Goal: Task Accomplishment & Management: Use online tool/utility

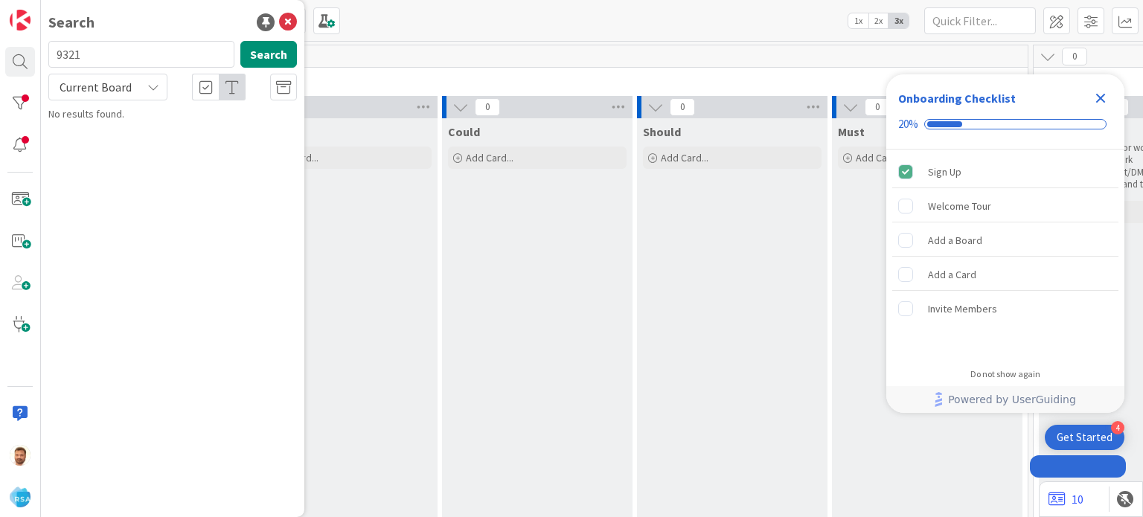
type input "9321"
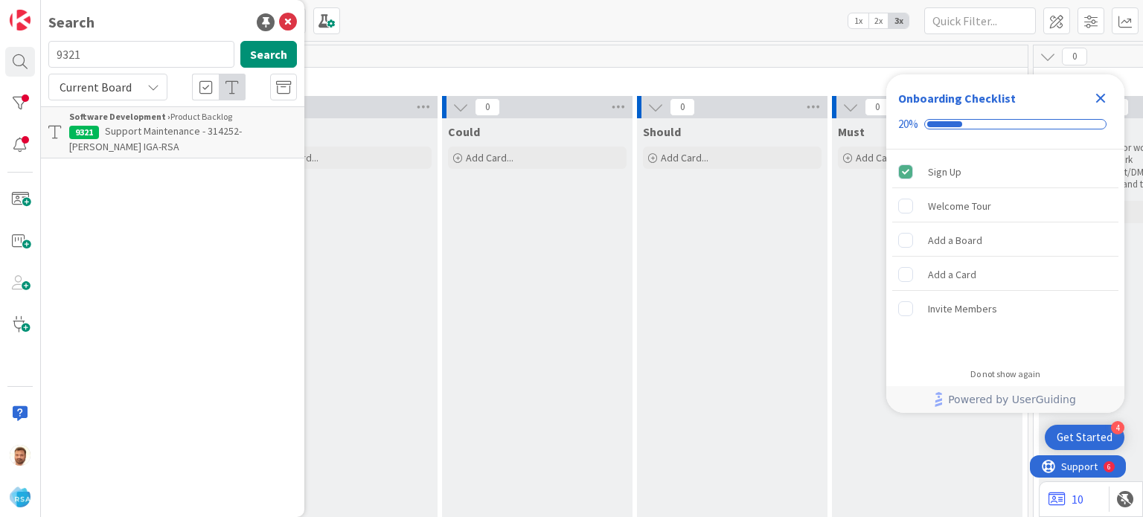
click at [110, 147] on p "Support Maintenance - 314252- [PERSON_NAME] IGA-RSA" at bounding box center [183, 139] width 228 height 31
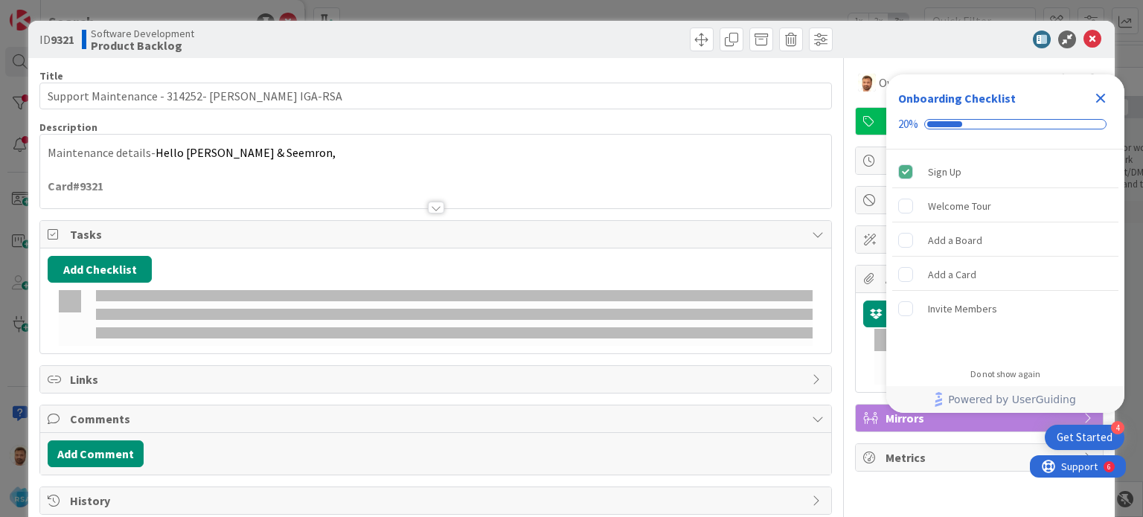
click at [677, 62] on div "Title 47 / 128 Support Maintenance - 314252- [PERSON_NAME] IGA-RSA Description …" at bounding box center [435, 286] width 792 height 457
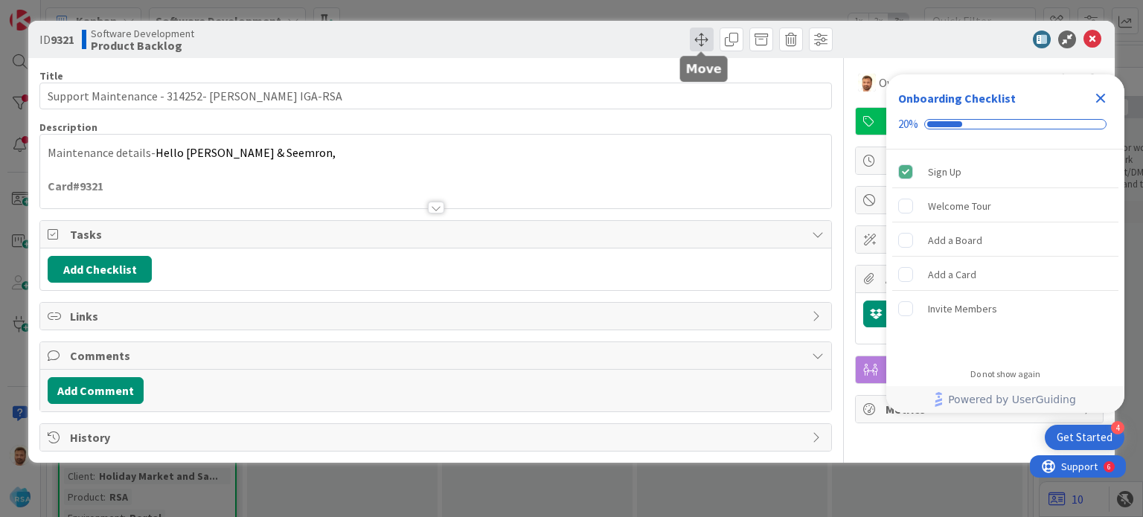
click at [697, 35] on span at bounding box center [702, 40] width 24 height 24
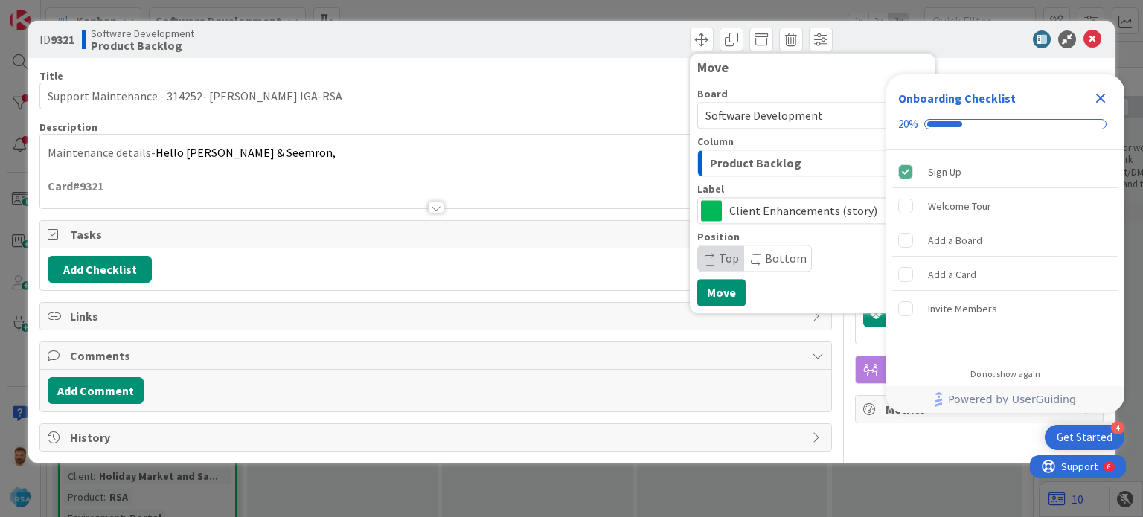
click at [728, 153] on div "Product Backlog" at bounding box center [804, 163] width 196 height 24
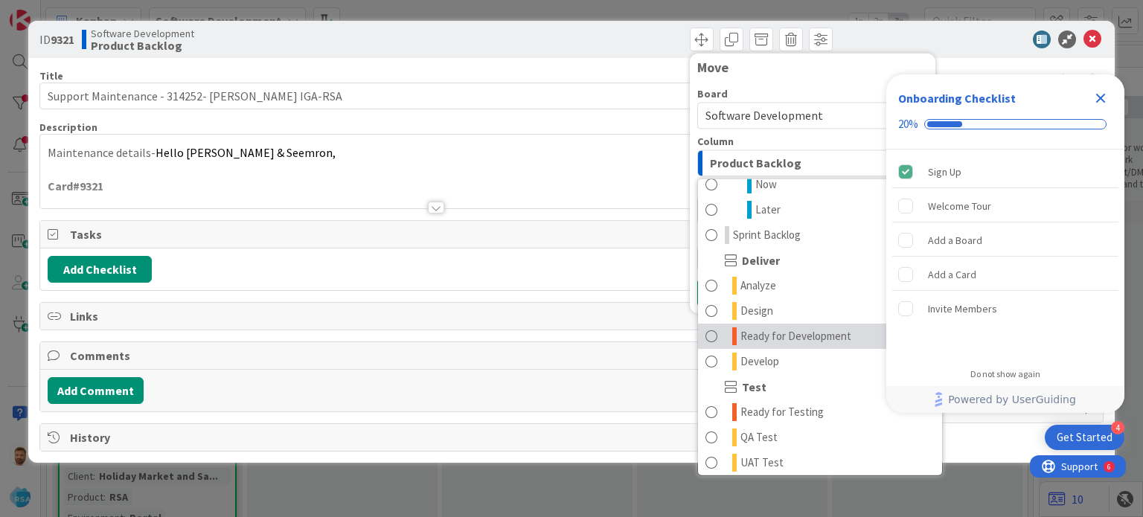
scroll to position [243, 0]
click at [756, 339] on span "Ready for Development" at bounding box center [796, 335] width 111 height 18
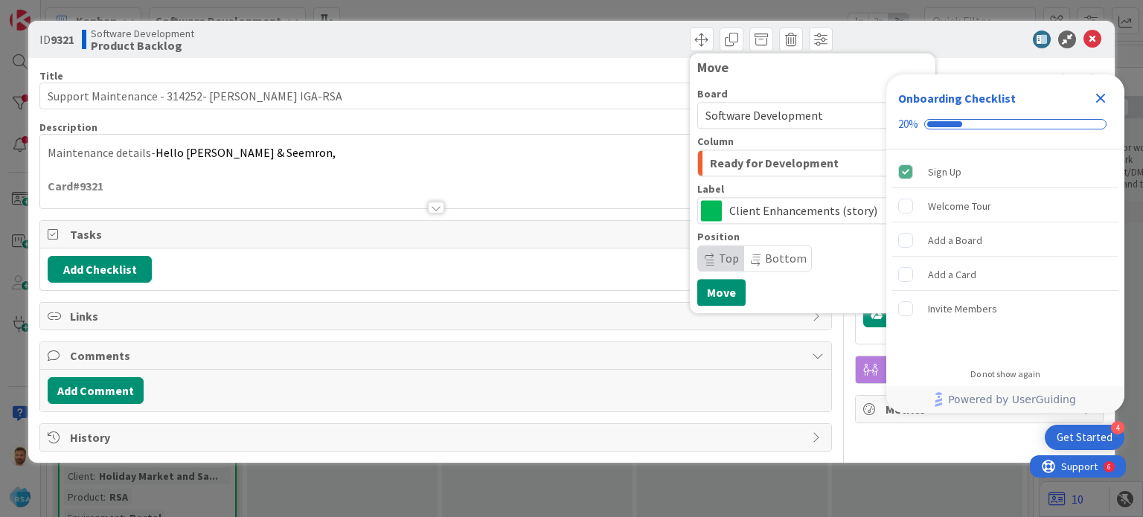
click at [1103, 101] on icon "Close Checklist" at bounding box center [1101, 99] width 10 height 10
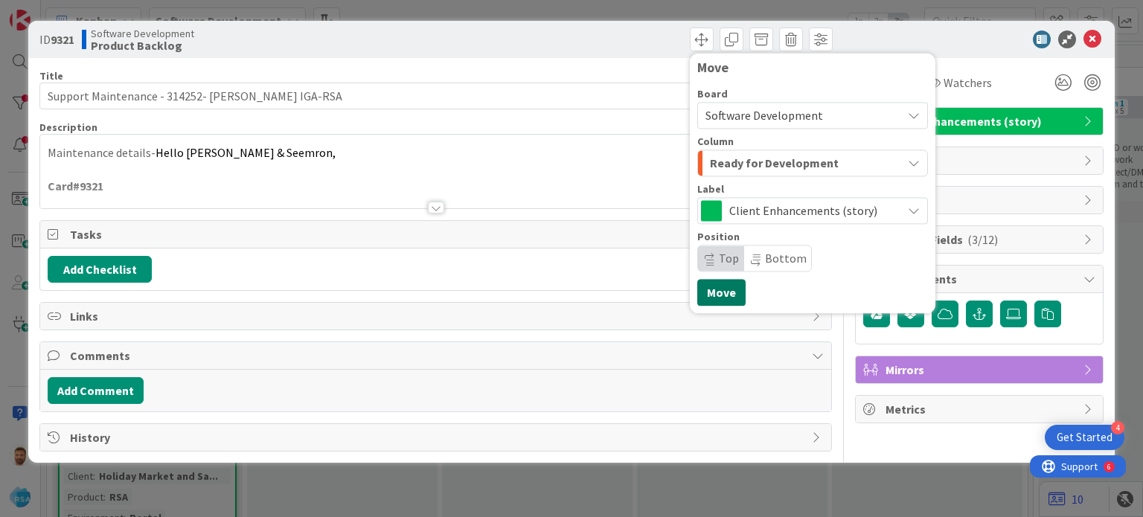
scroll to position [0, 0]
click at [729, 289] on button "Move" at bounding box center [721, 292] width 48 height 27
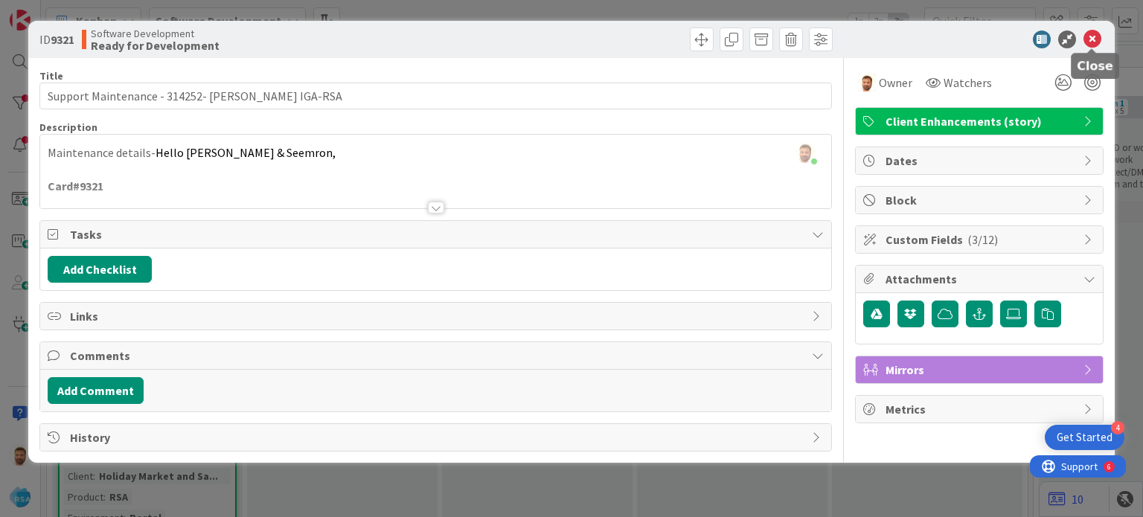
click at [1094, 36] on icon at bounding box center [1093, 40] width 18 height 18
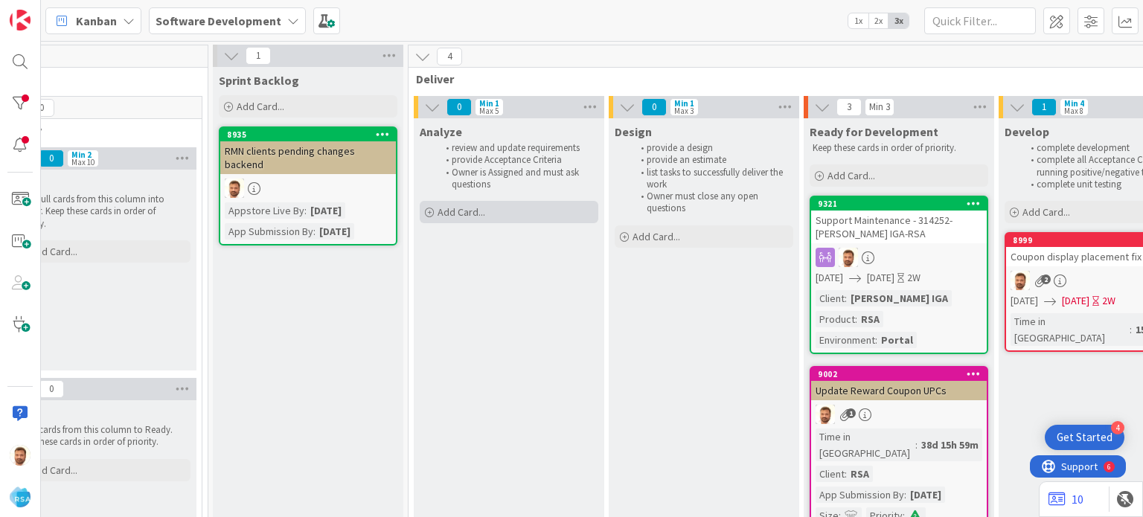
scroll to position [0, 1244]
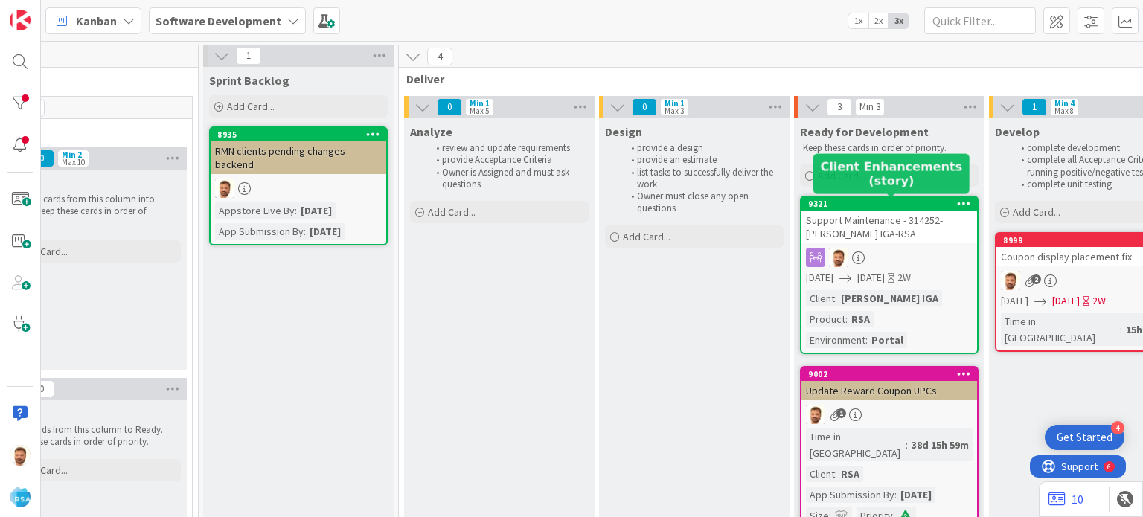
click at [853, 226] on div "Support Maintenance - 314252- [PERSON_NAME] IGA-RSA" at bounding box center [890, 227] width 176 height 33
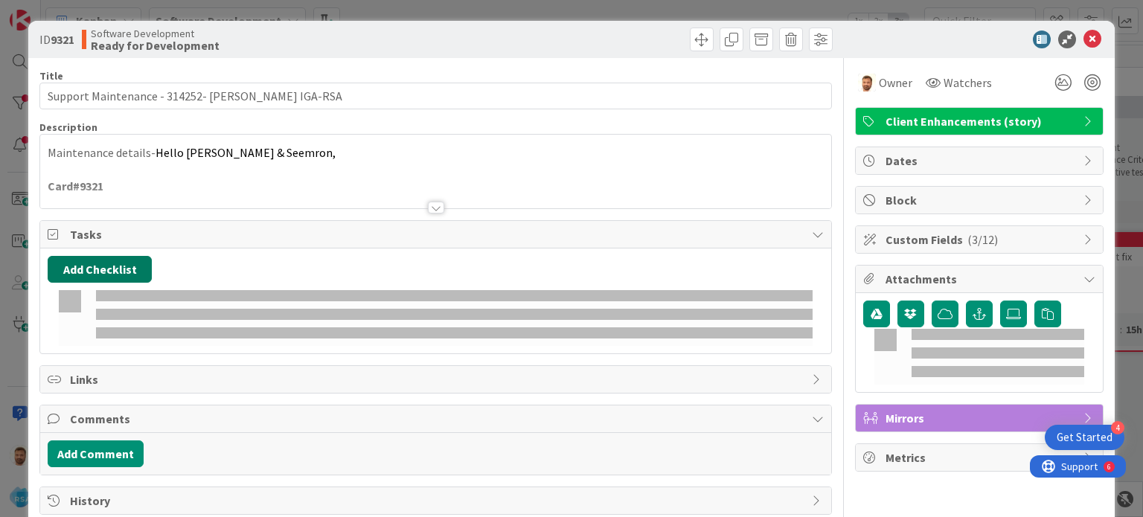
click at [118, 258] on button "Add Checklist" at bounding box center [100, 269] width 104 height 27
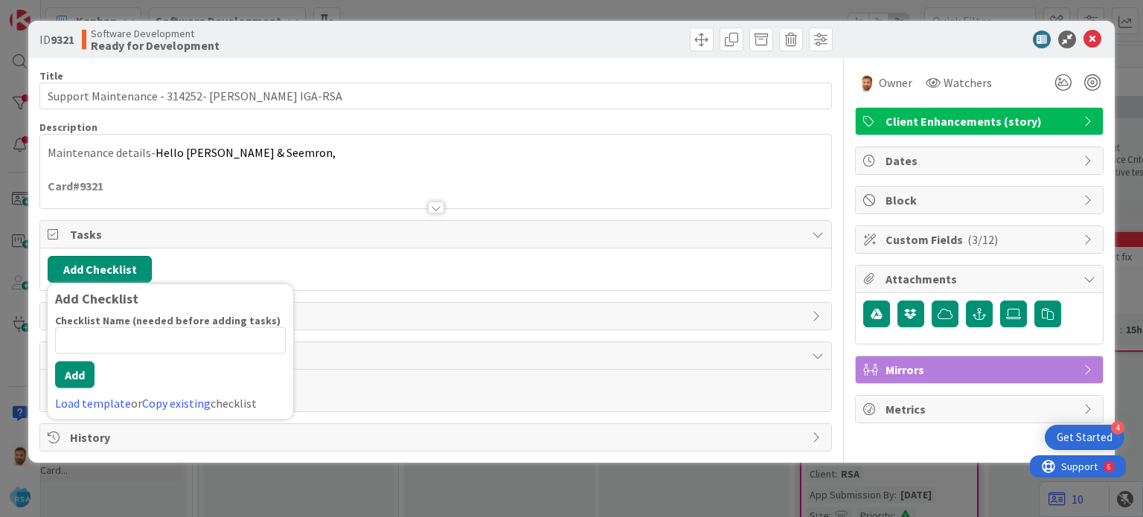
drag, startPoint x: 118, startPoint y: 258, endPoint x: 108, endPoint y: 269, distance: 14.7
click at [108, 269] on button "Add Checklist" at bounding box center [100, 269] width 104 height 27
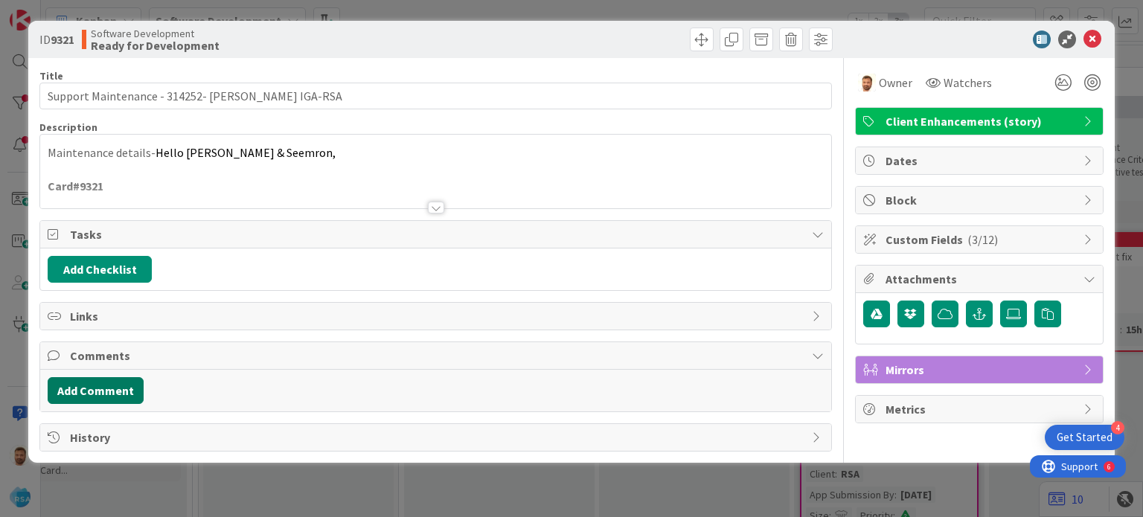
click at [109, 400] on button "Add Comment" at bounding box center [96, 390] width 96 height 27
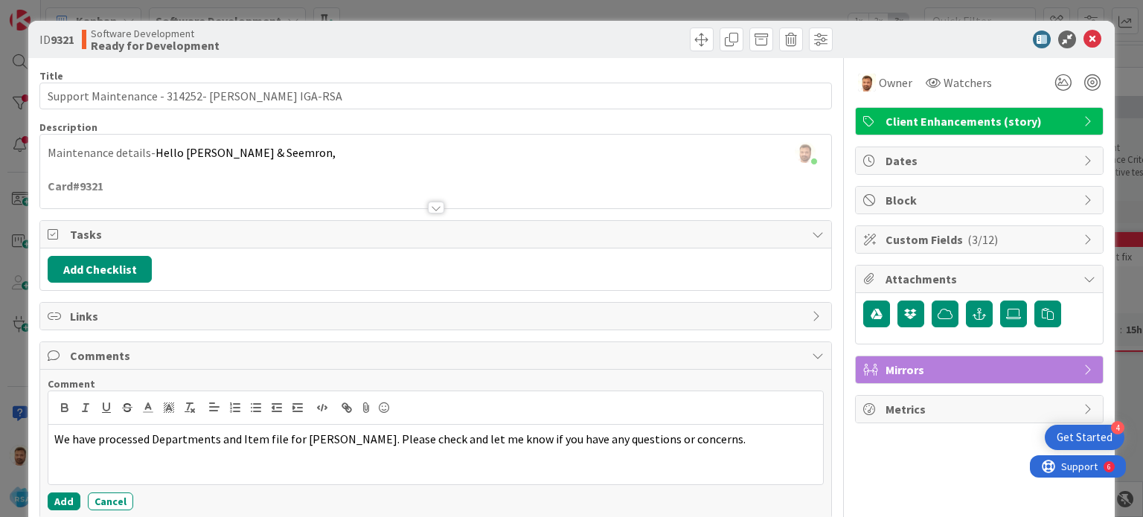
click at [69, 487] on div "Comment We have processed Departments and Item file for [PERSON_NAME]. Please c…" at bounding box center [436, 443] width 776 height 133
click at [63, 493] on button "Add" at bounding box center [64, 502] width 33 height 18
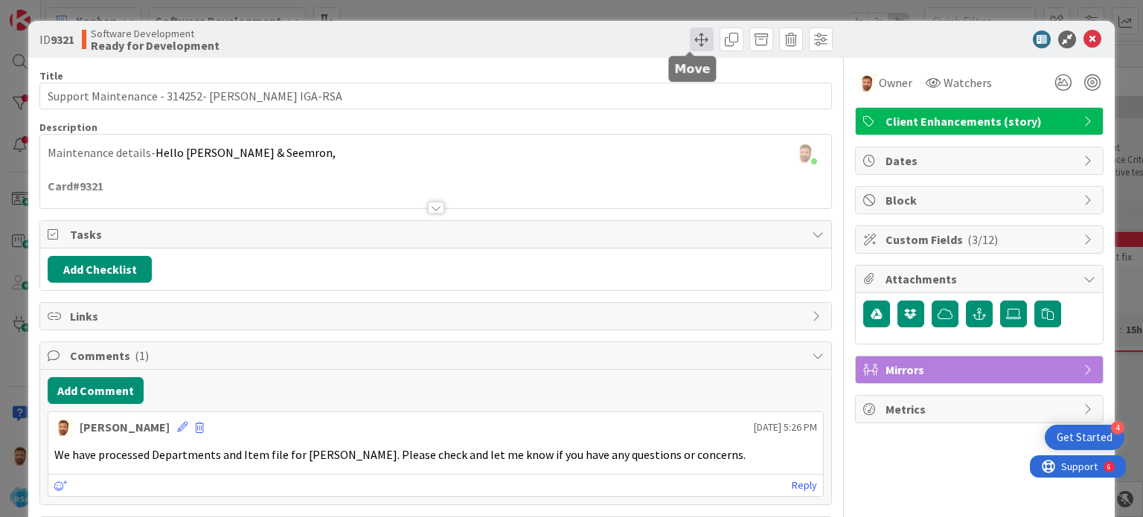
click at [691, 45] on span at bounding box center [702, 40] width 24 height 24
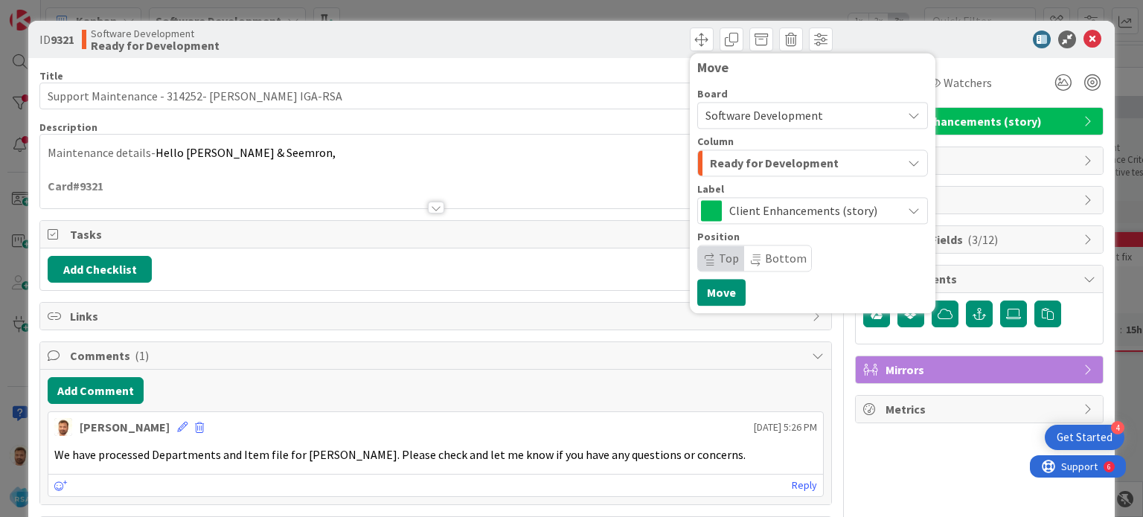
click at [737, 164] on span "Ready for Development" at bounding box center [774, 162] width 129 height 19
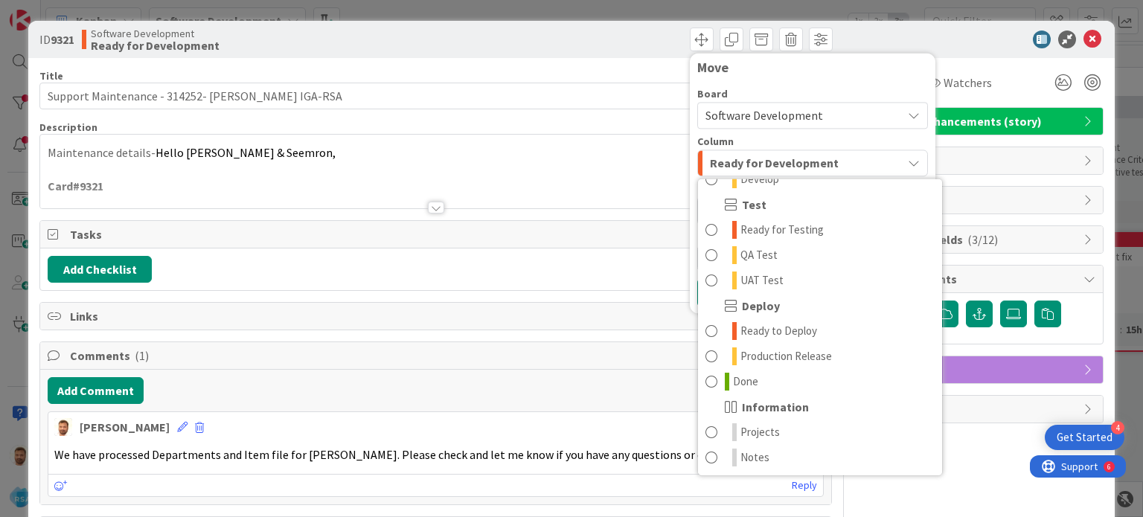
scroll to position [56, 0]
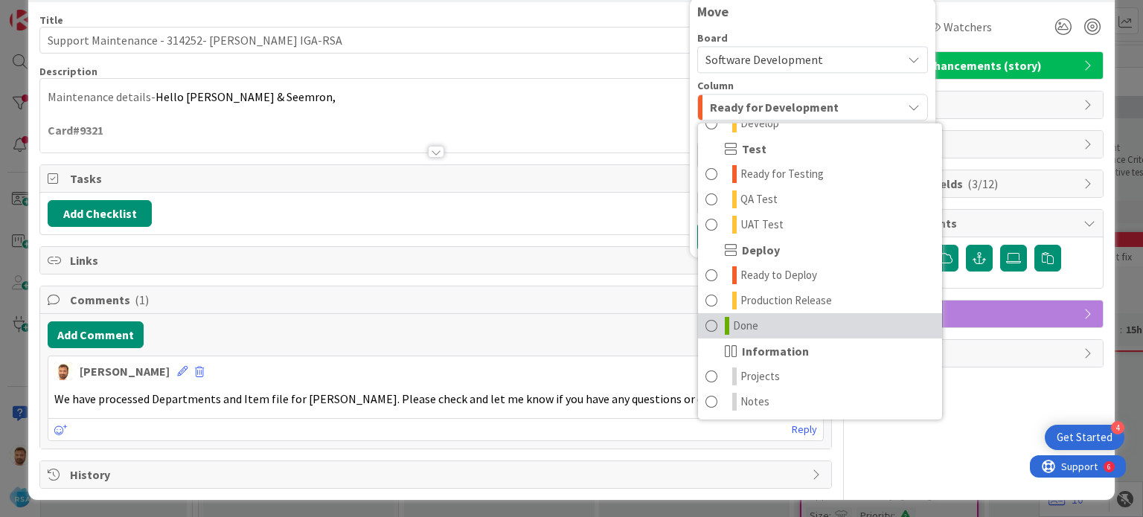
click at [763, 324] on link "Done" at bounding box center [820, 325] width 244 height 25
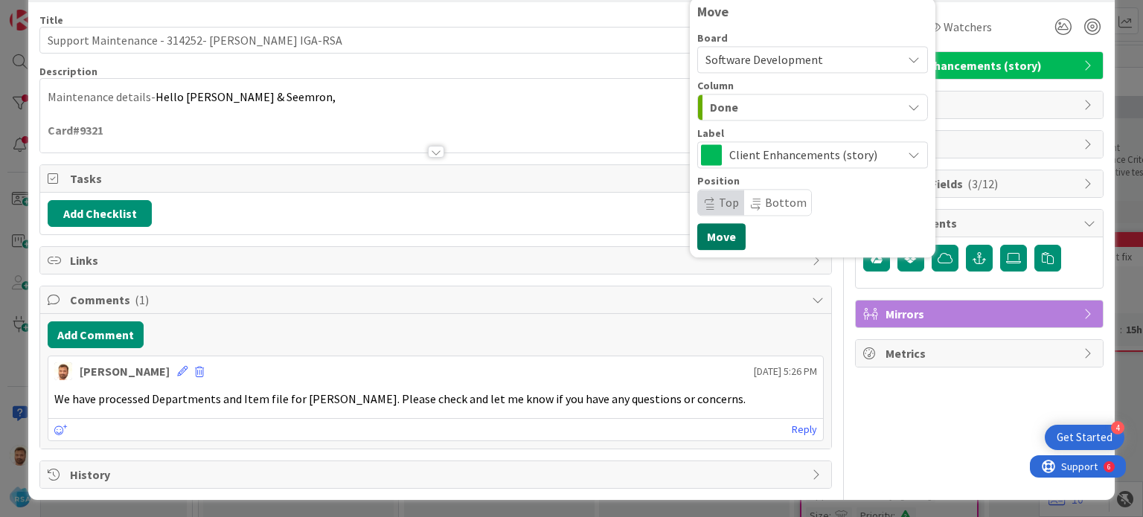
click at [704, 234] on button "Move" at bounding box center [721, 236] width 48 height 27
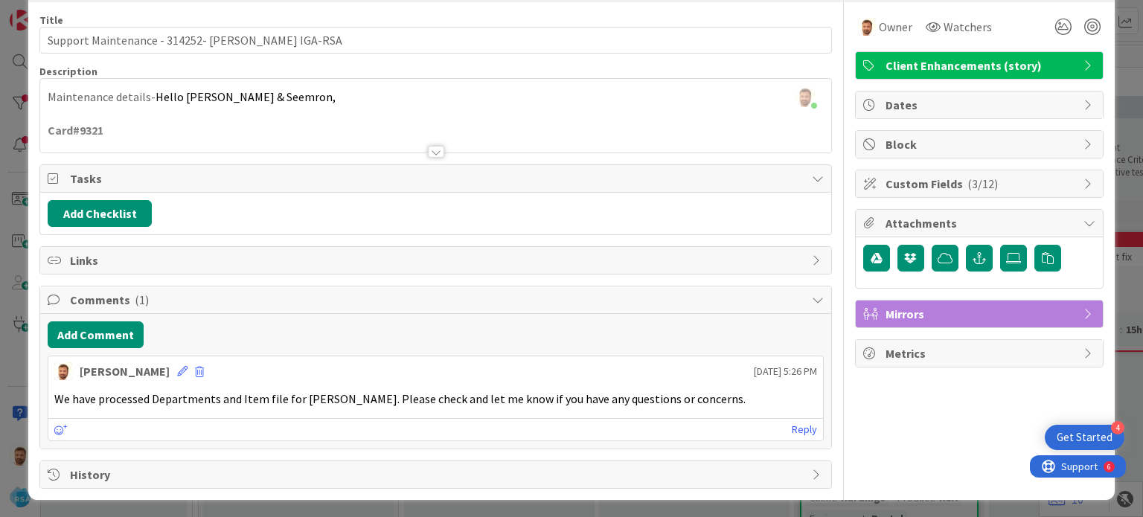
scroll to position [0, 0]
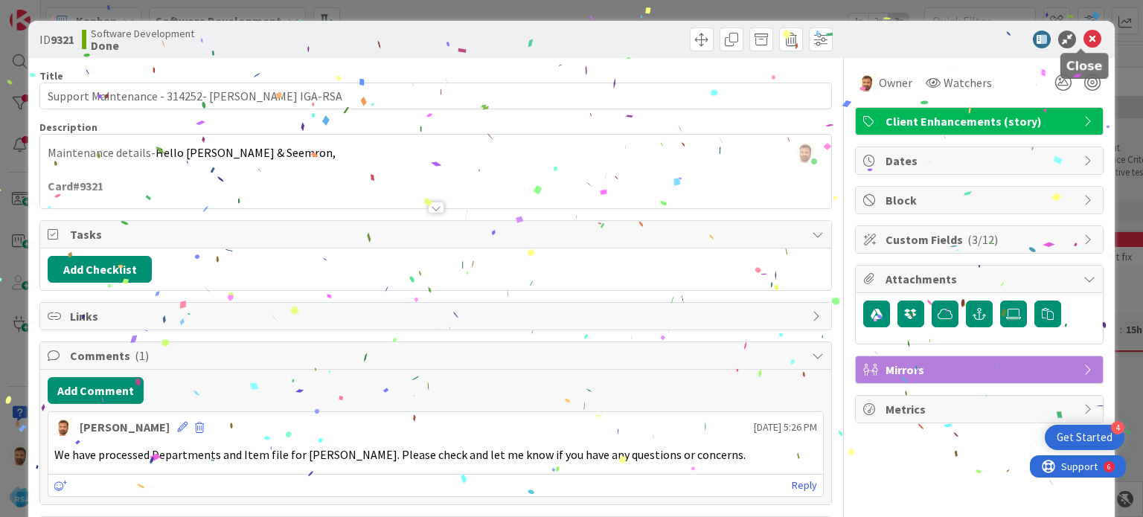
click at [1084, 37] on icon at bounding box center [1093, 40] width 18 height 18
